Goal: Information Seeking & Learning: Learn about a topic

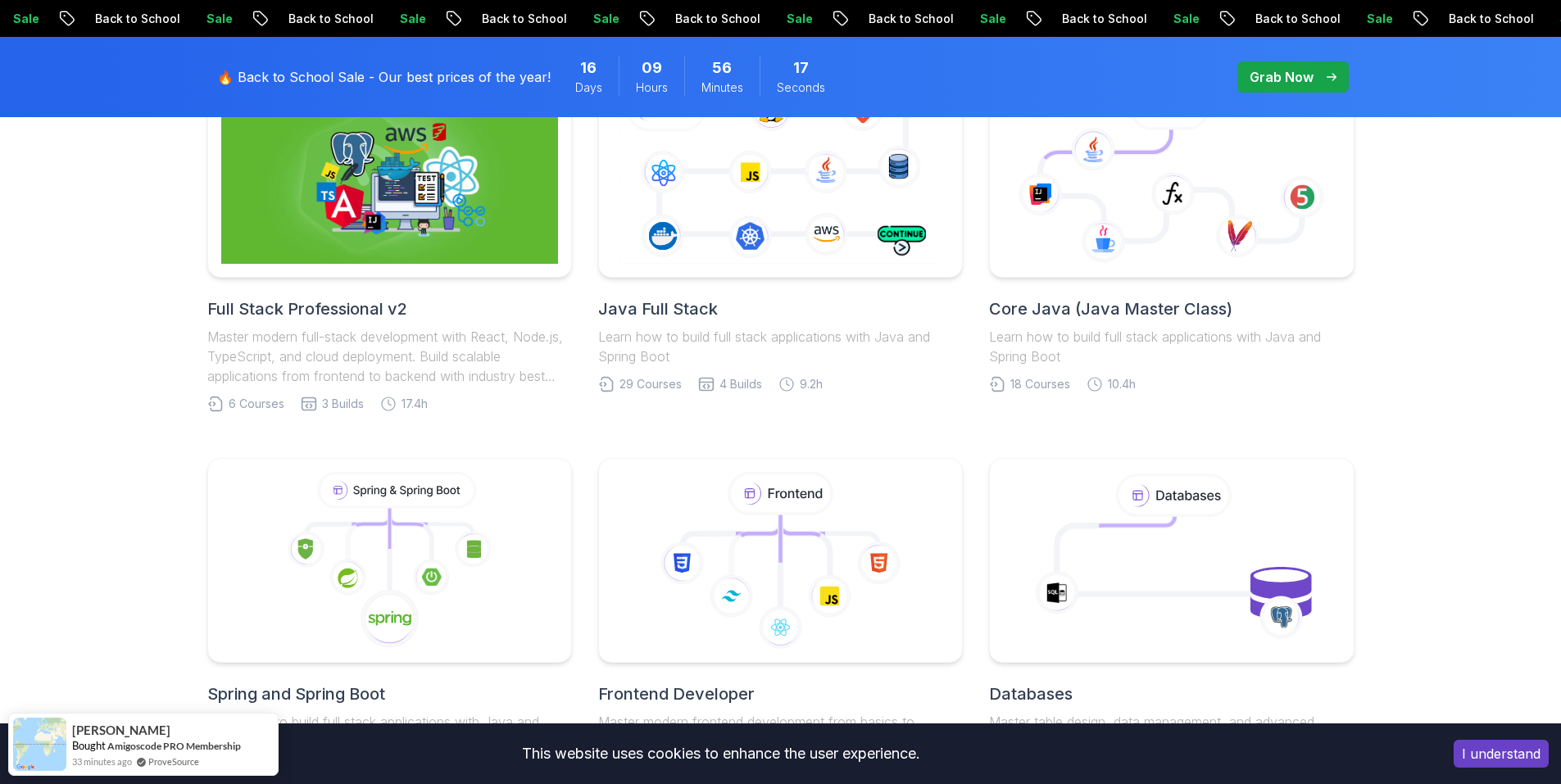
scroll to position [246, 0]
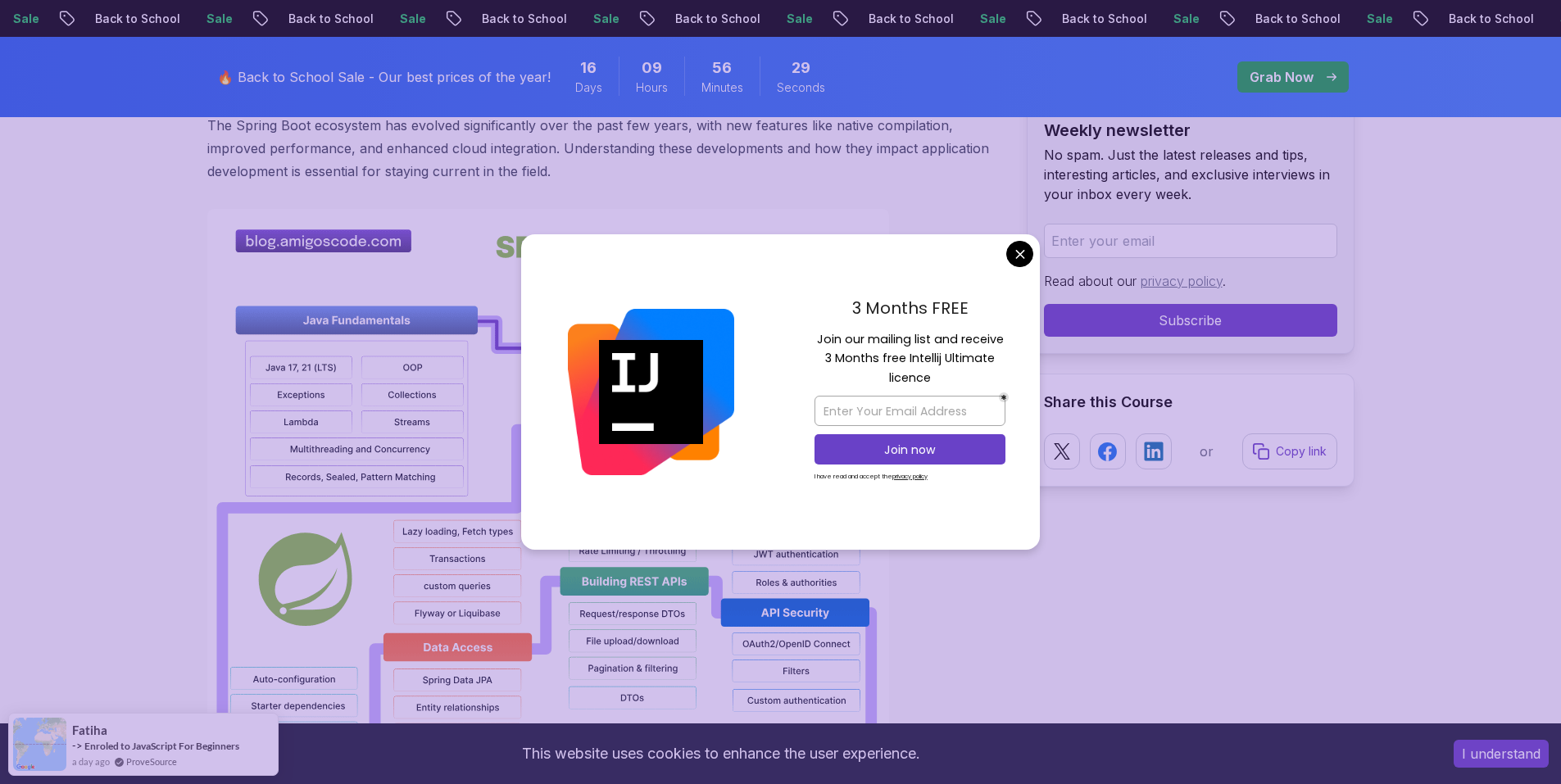
scroll to position [1147, 0]
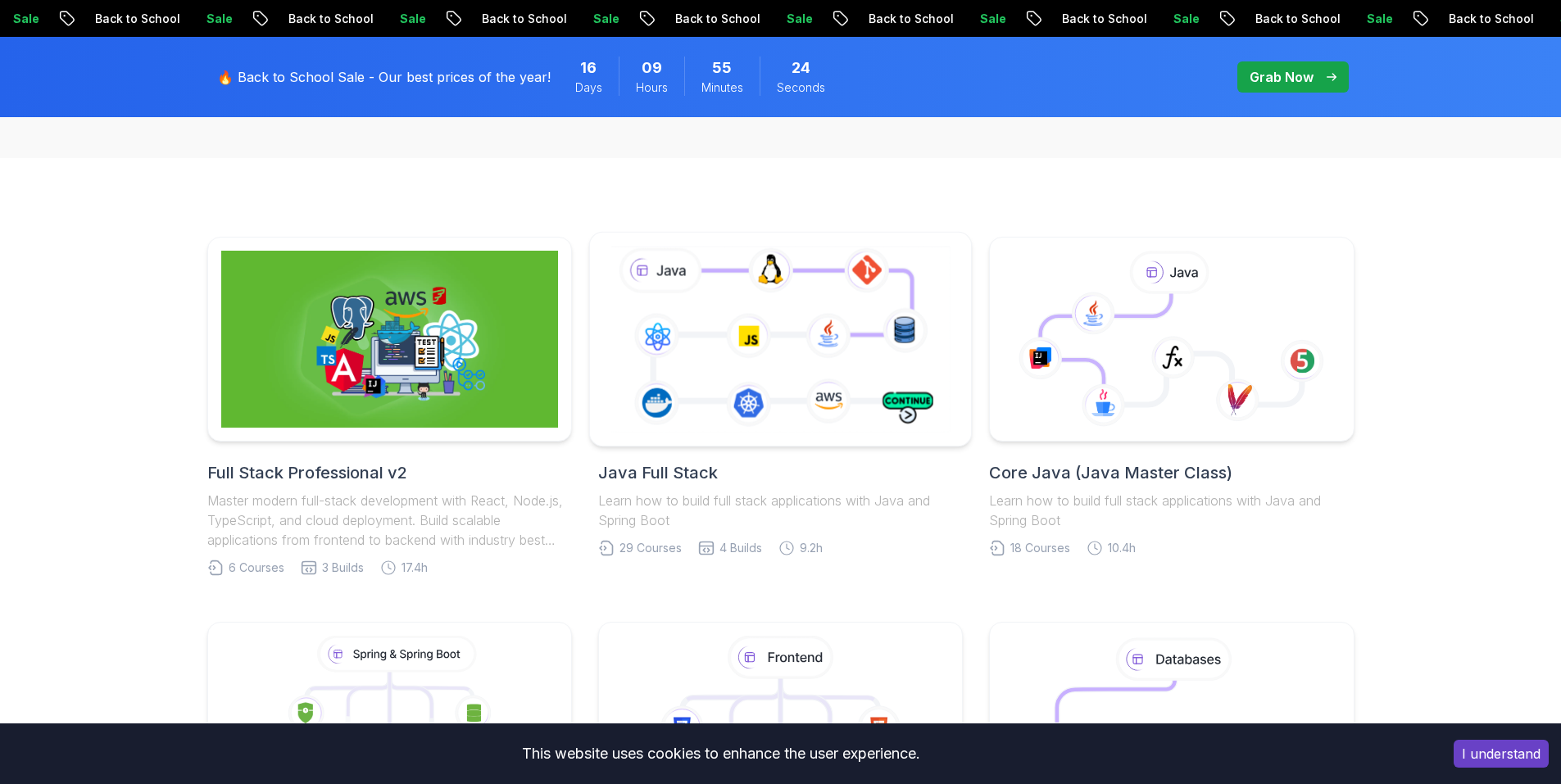
click at [744, 425] on icon at bounding box center [780, 338] width 347 height 192
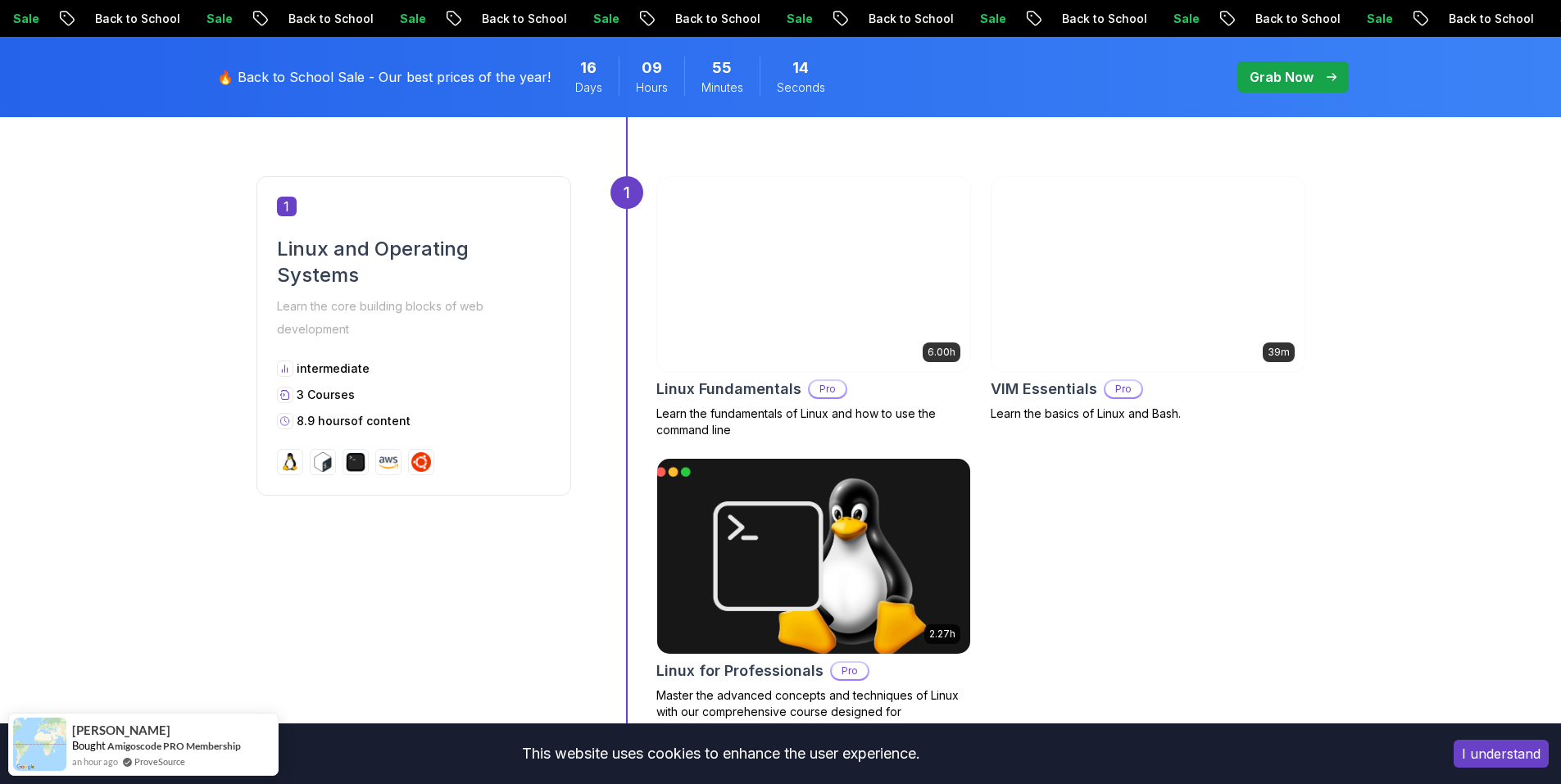
scroll to position [901, 0]
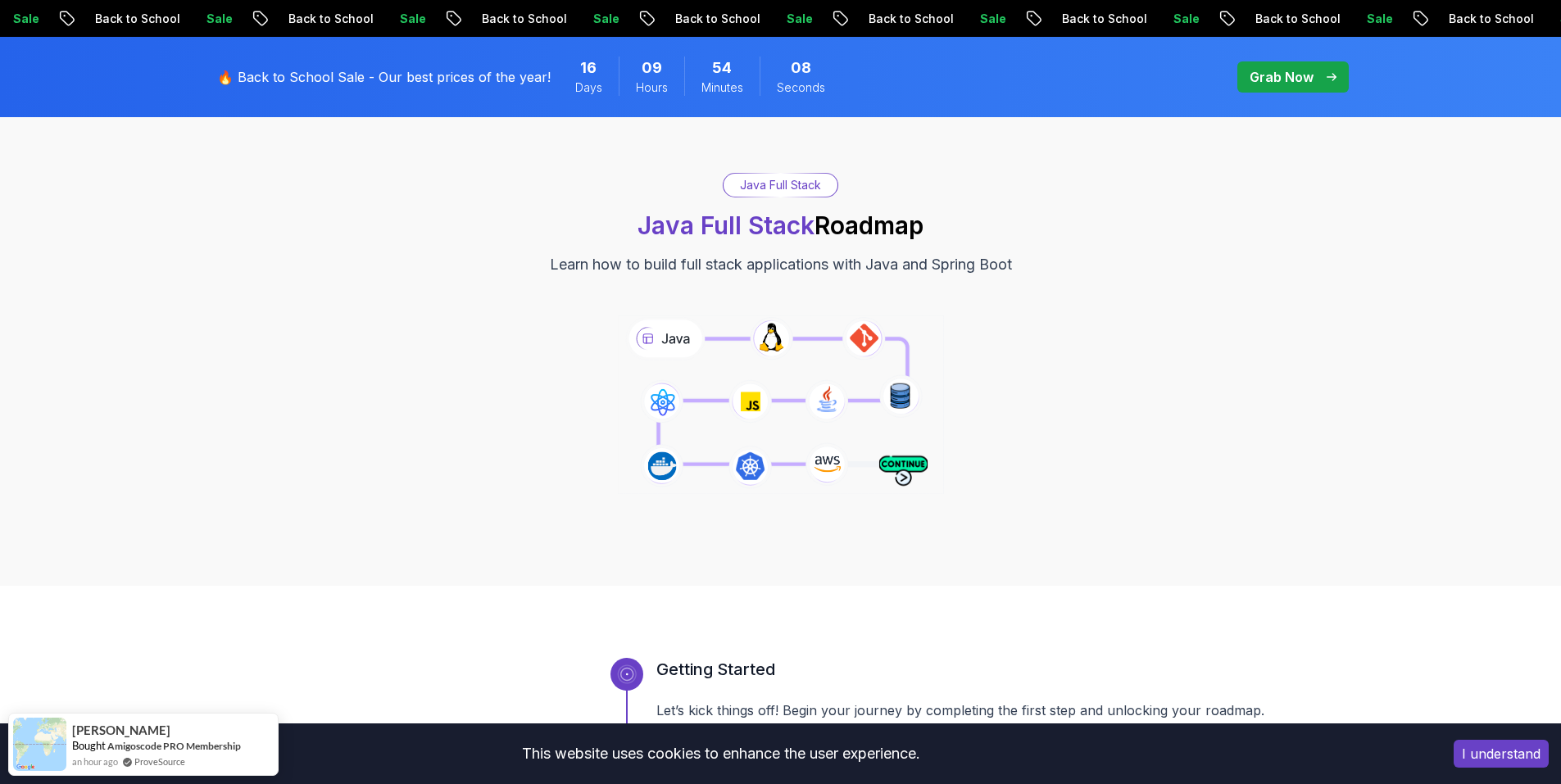
scroll to position [0, 0]
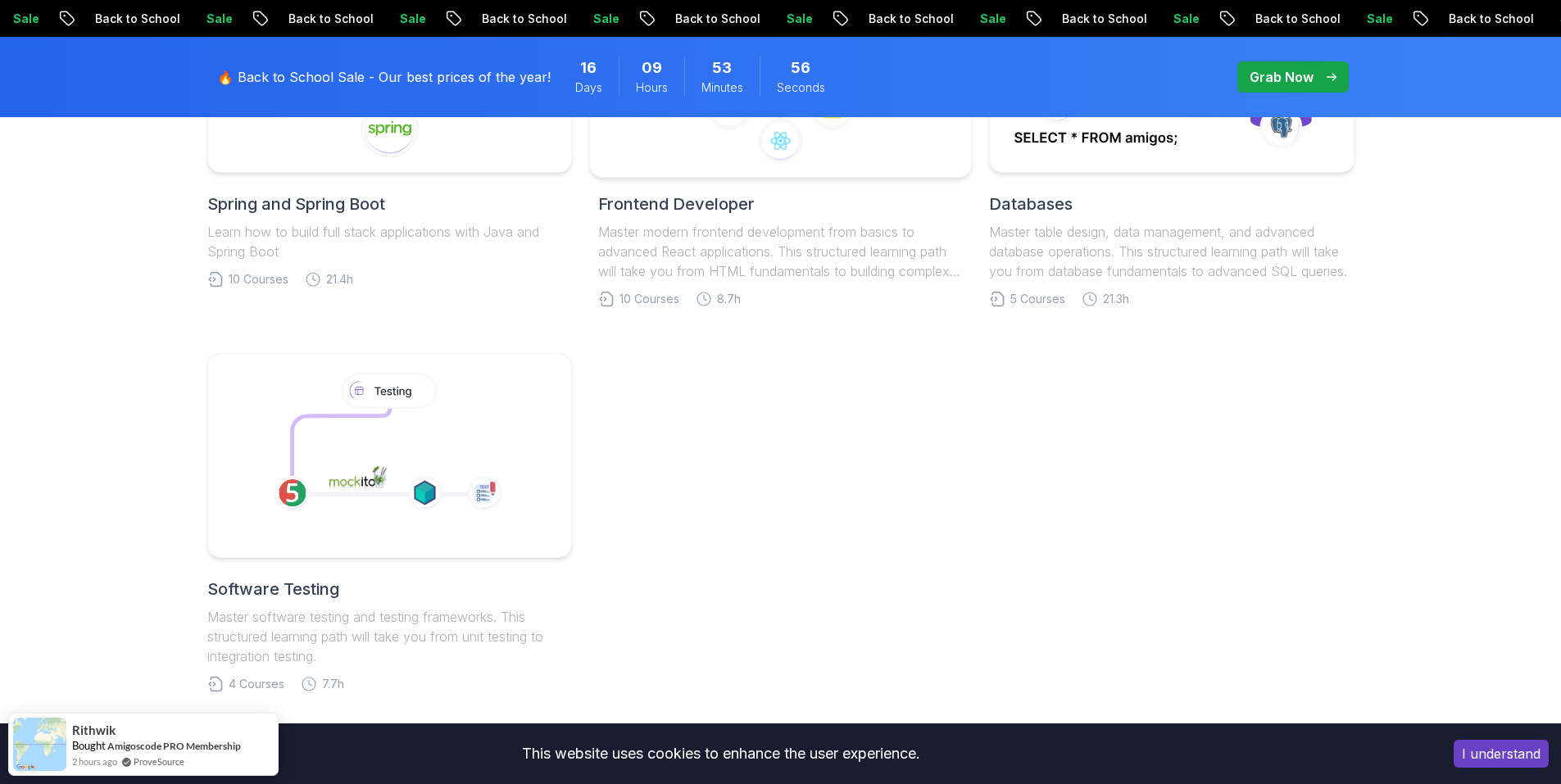
scroll to position [410, 0]
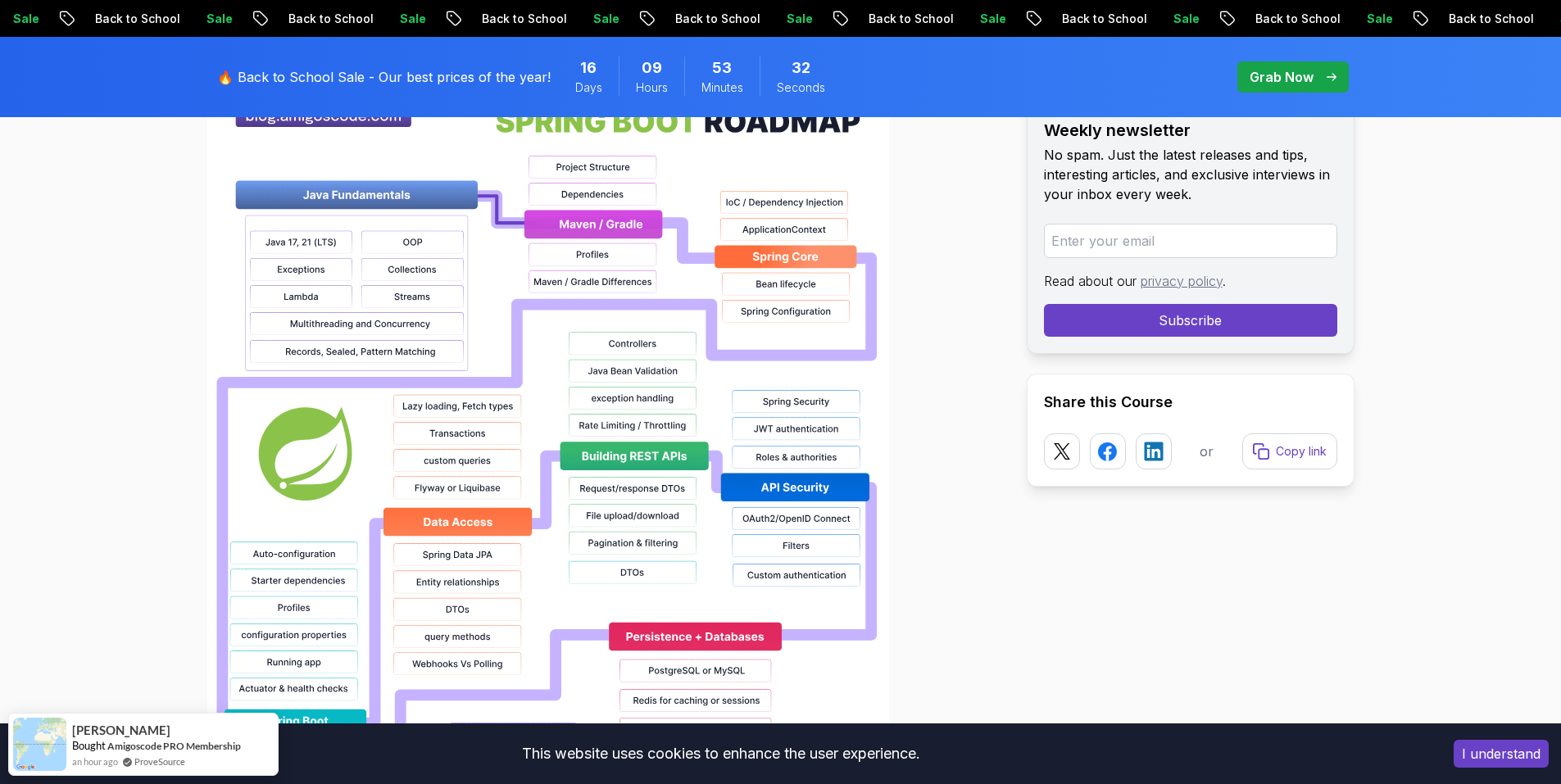
scroll to position [1229, 0]
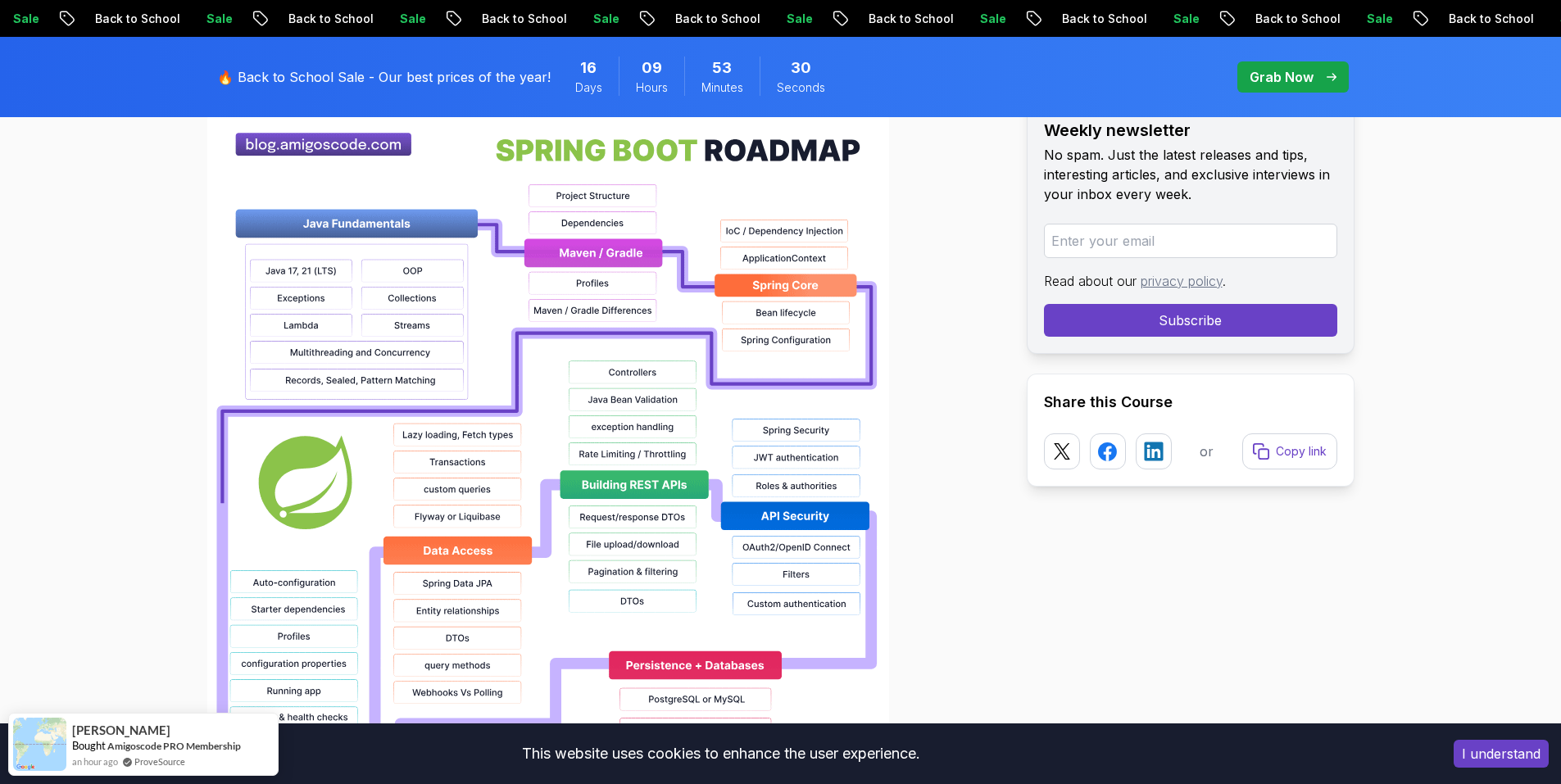
drag, startPoint x: 1025, startPoint y: 260, endPoint x: 946, endPoint y: 262, distance: 79.0
